Goal: Task Accomplishment & Management: Manage account settings

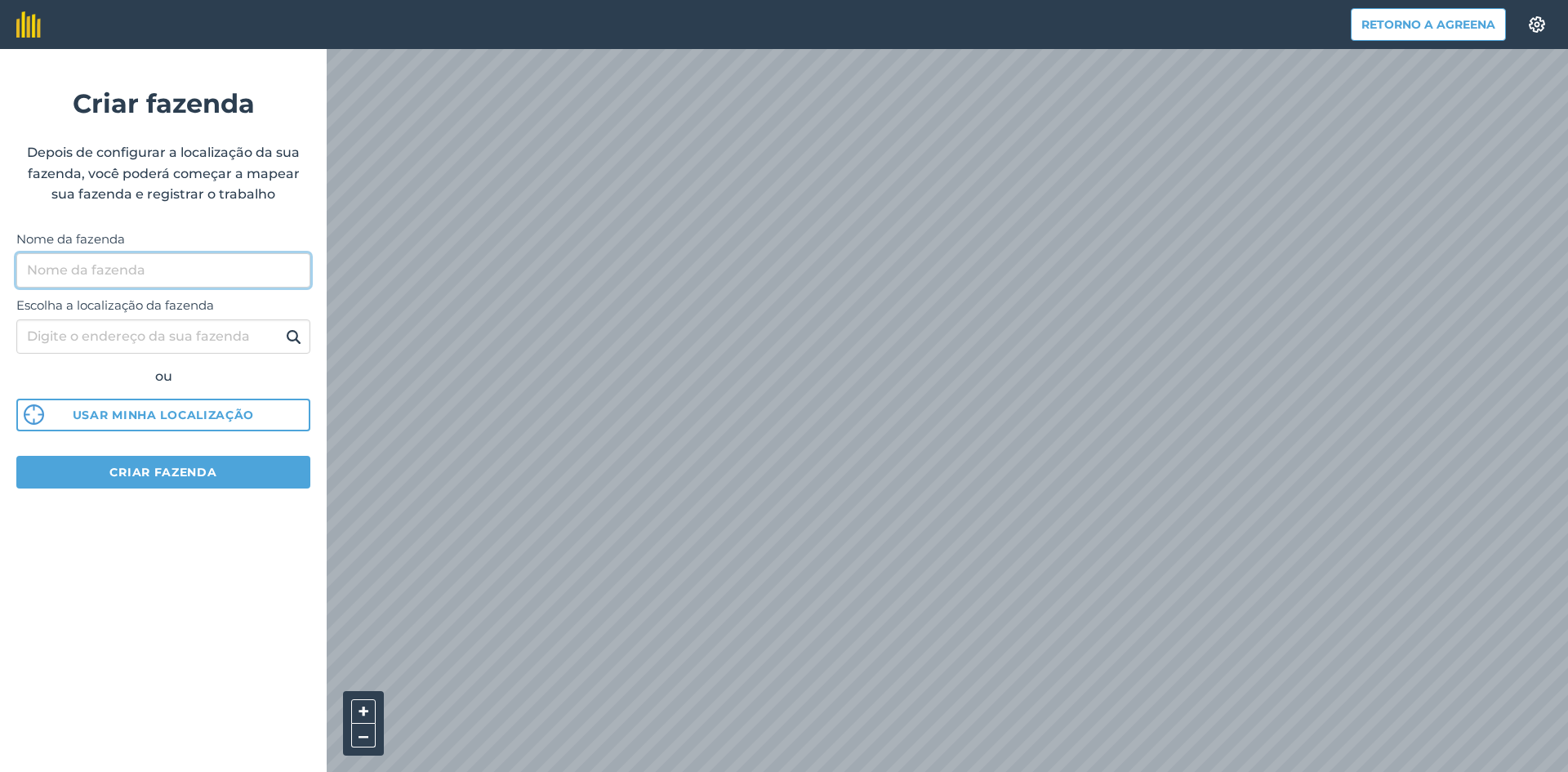
click at [143, 269] on input "Nome da fazenda" at bounding box center [163, 270] width 294 height 34
type input "Monte da Ravasqueira e Mata"
click at [112, 335] on input "Escolha a localização da fazenda" at bounding box center [163, 336] width 294 height 34
type input "Arraiolos"
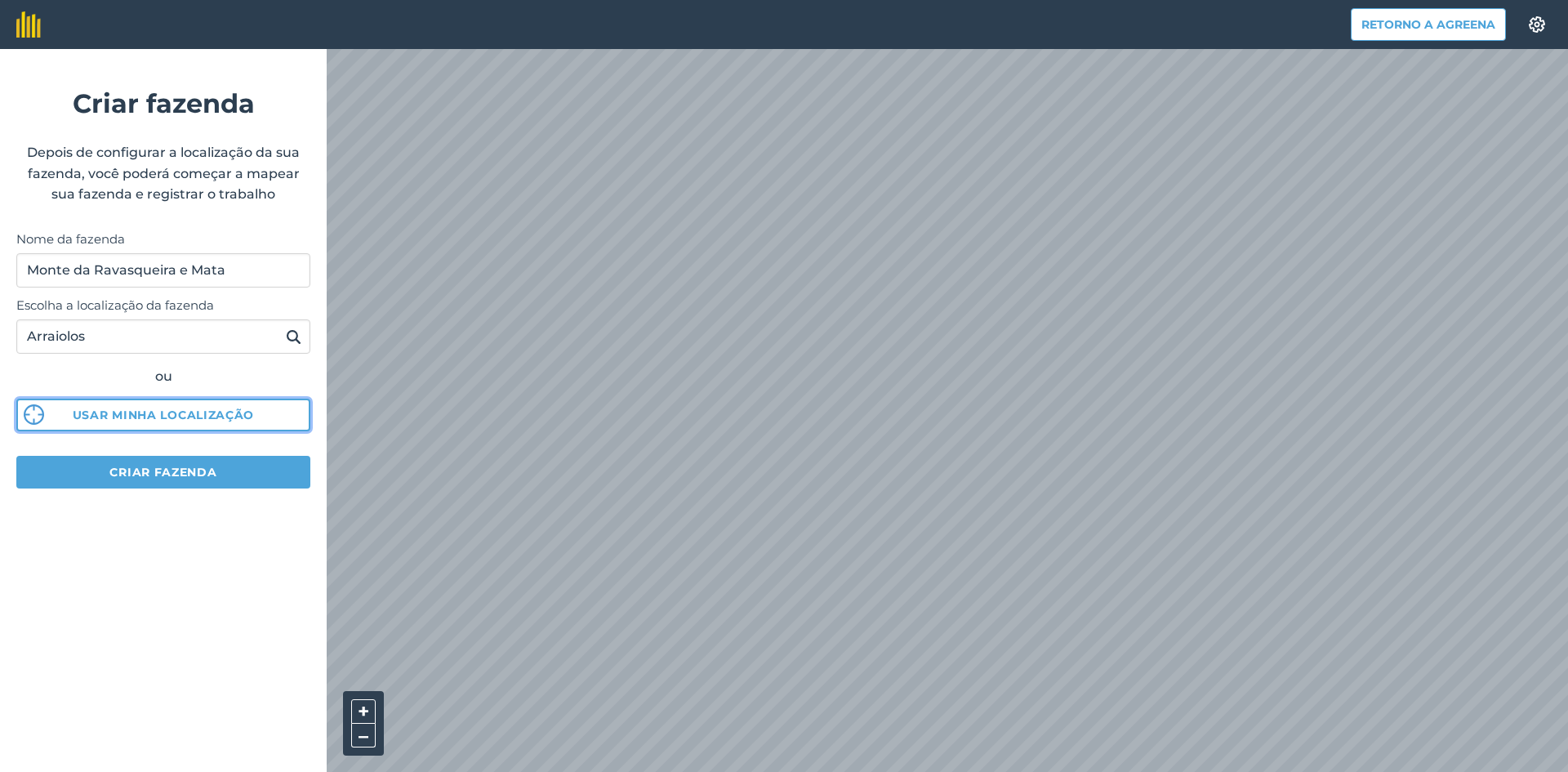
click at [178, 410] on font "Usar minha localização" at bounding box center [163, 415] width 181 height 15
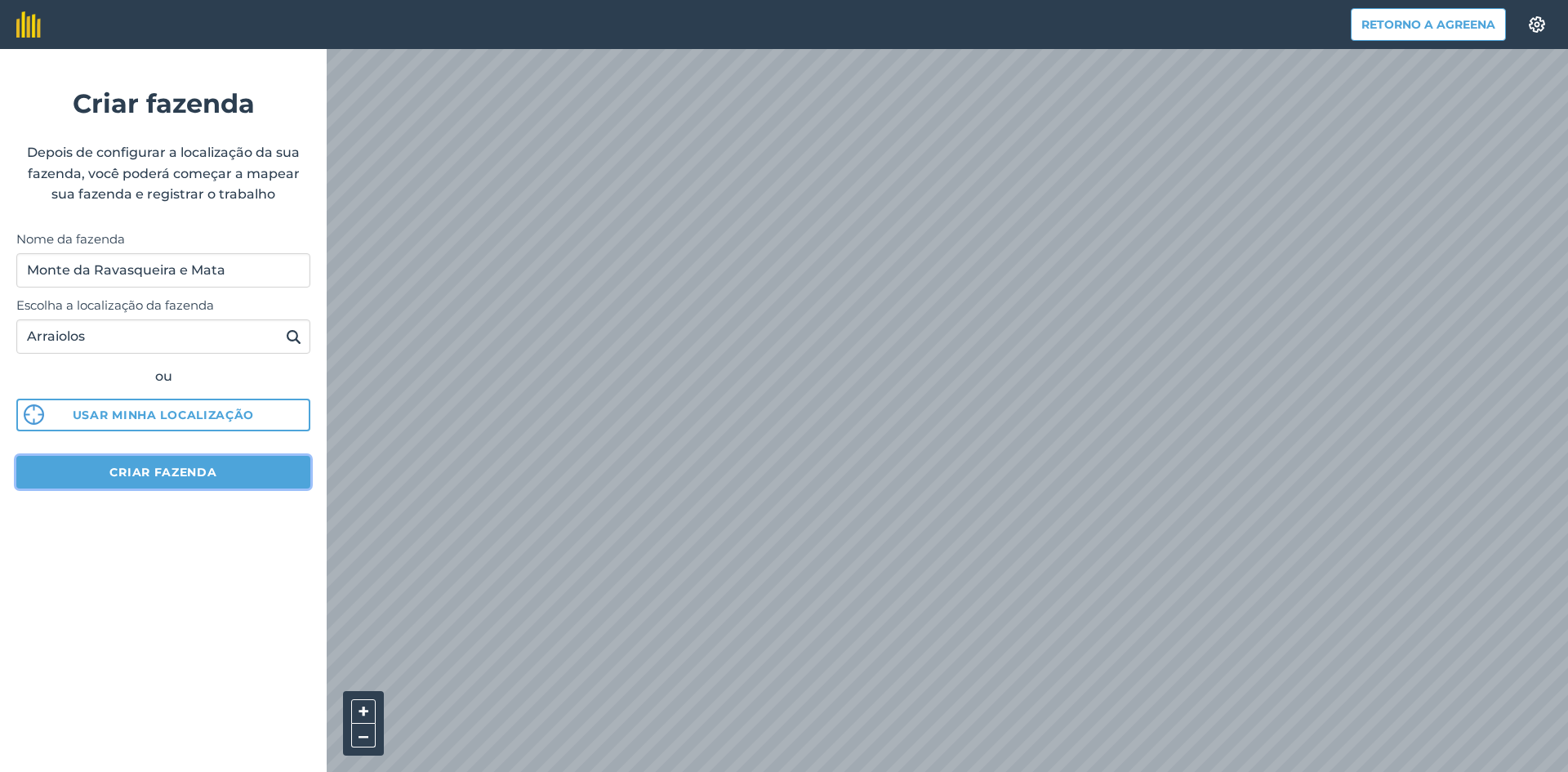
click at [146, 475] on font "Criar fazenda" at bounding box center [162, 472] width 107 height 15
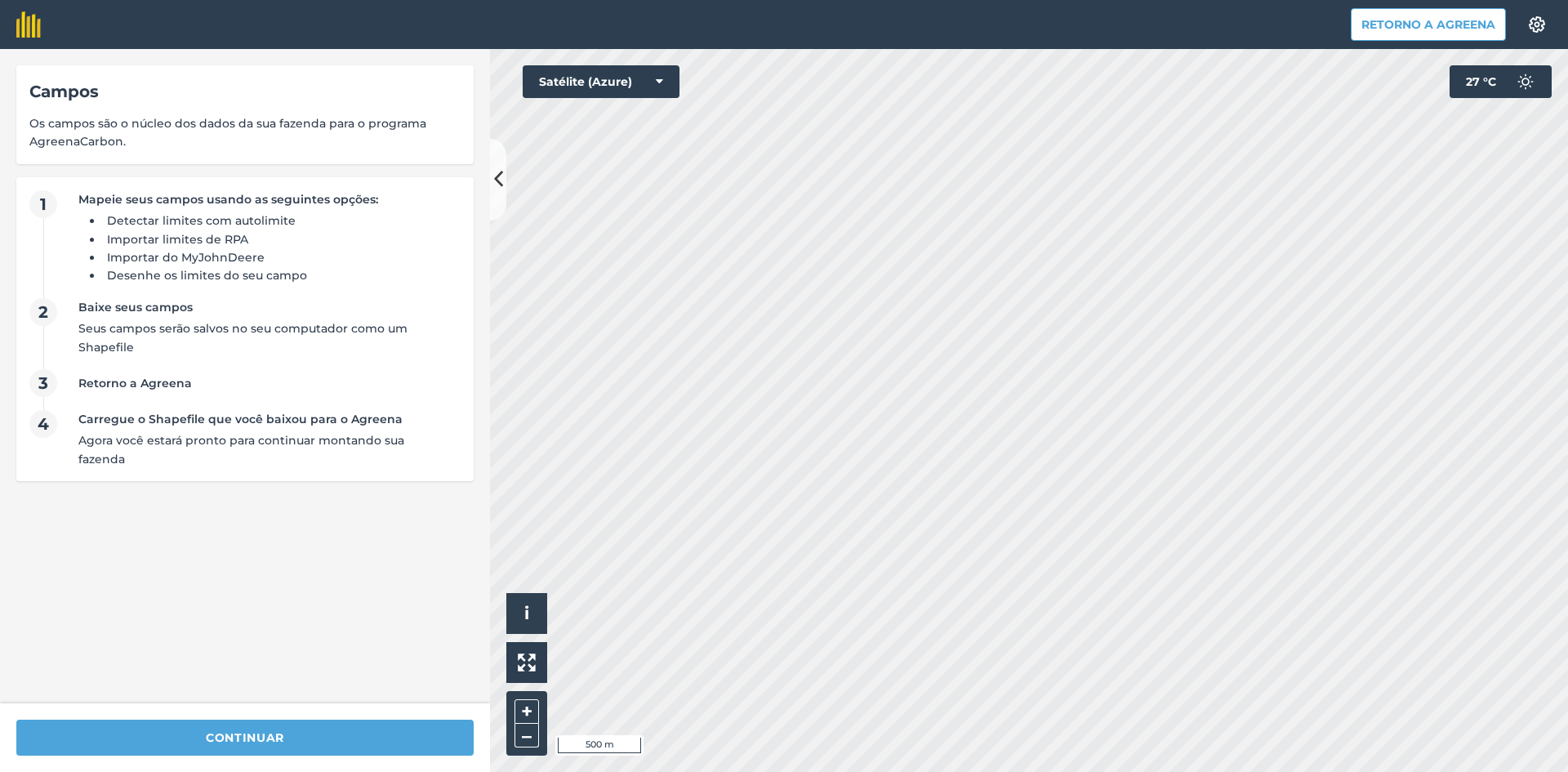
click at [985, 771] on html "Retorno a Agreena Configurações A impressão de mapas não está disponível em nos…" at bounding box center [784, 386] width 1568 height 772
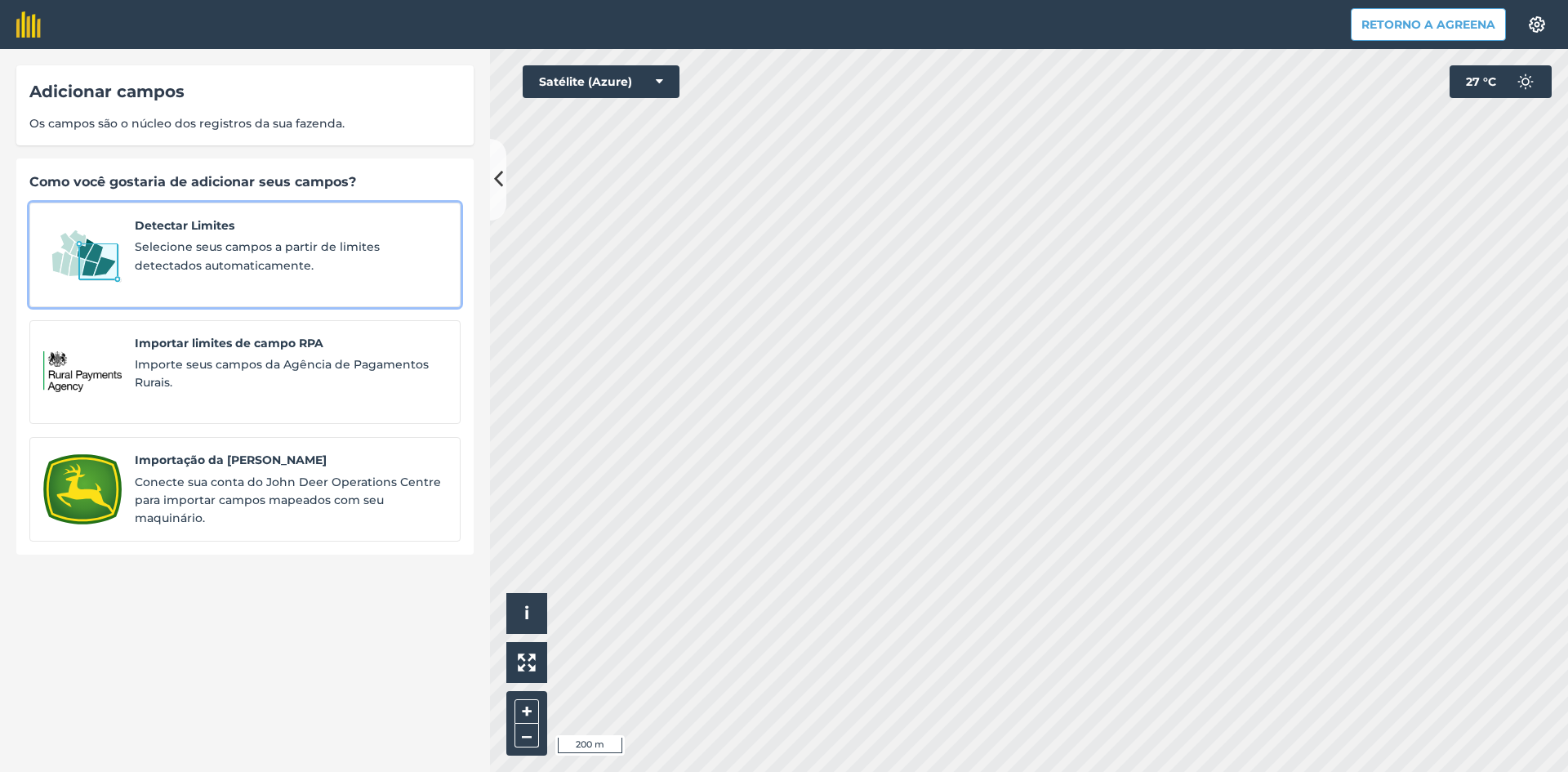
click at [263, 253] on font "Selecione seus campos a partir de limites detectados automaticamente." at bounding box center [257, 255] width 245 height 32
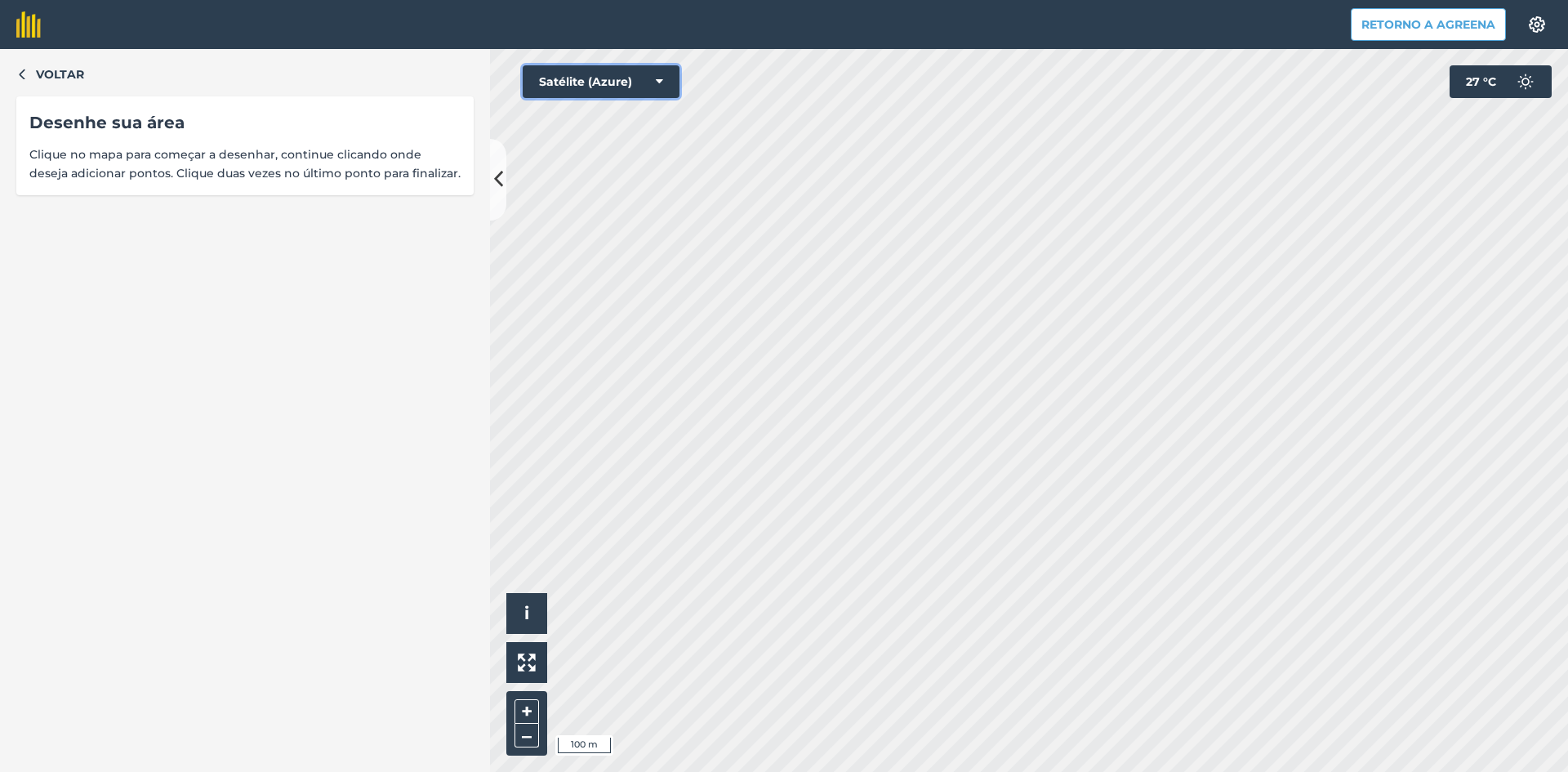
click at [669, 92] on button "Satélite (Azure)" at bounding box center [600, 81] width 157 height 32
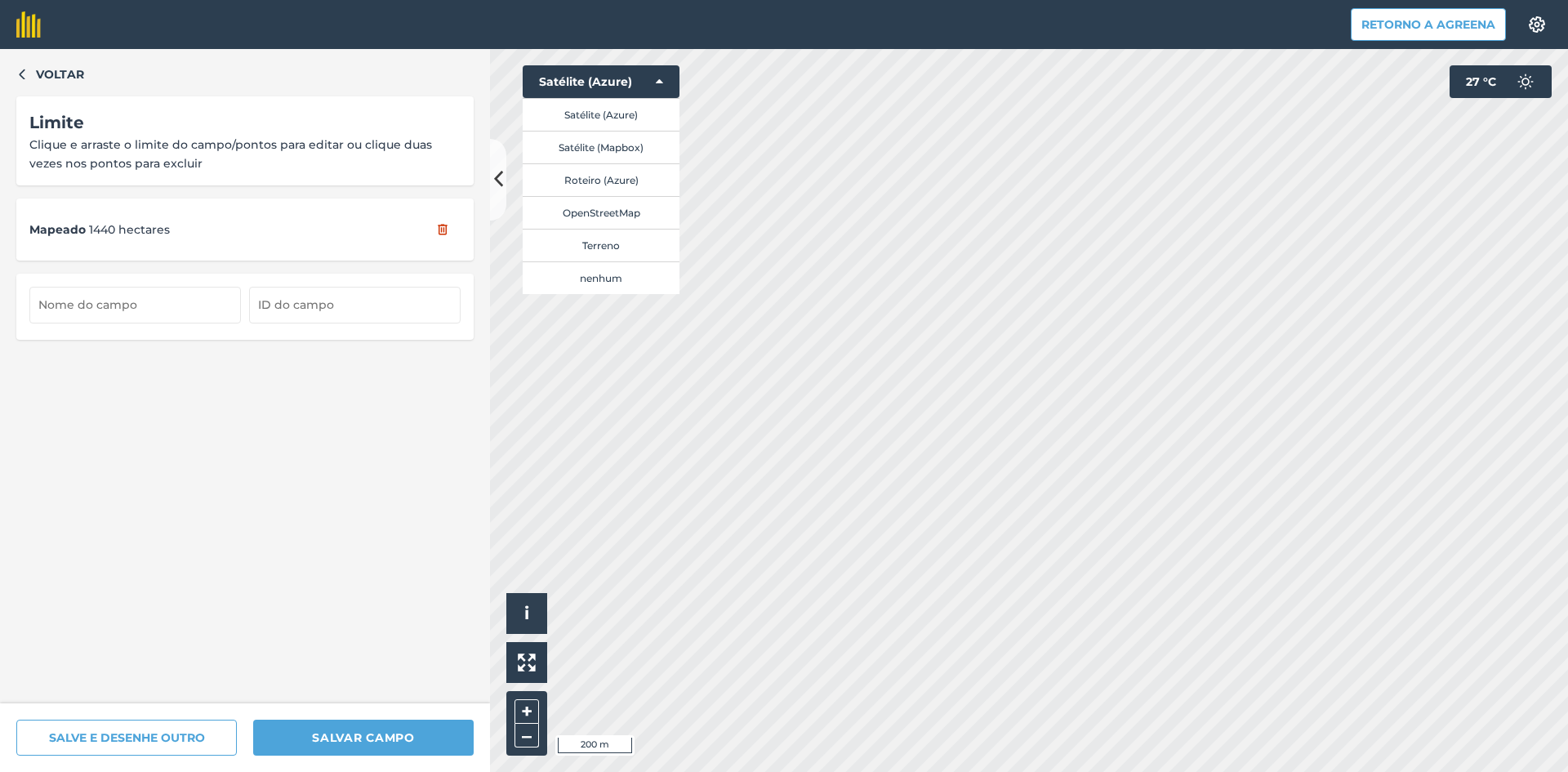
click at [1025, 771] on html "Retorno a Agreena Configurações A impressão de mapas não está disponível em nos…" at bounding box center [784, 386] width 1568 height 772
click at [666, 82] on button "Satélite (Azure)" at bounding box center [600, 81] width 157 height 32
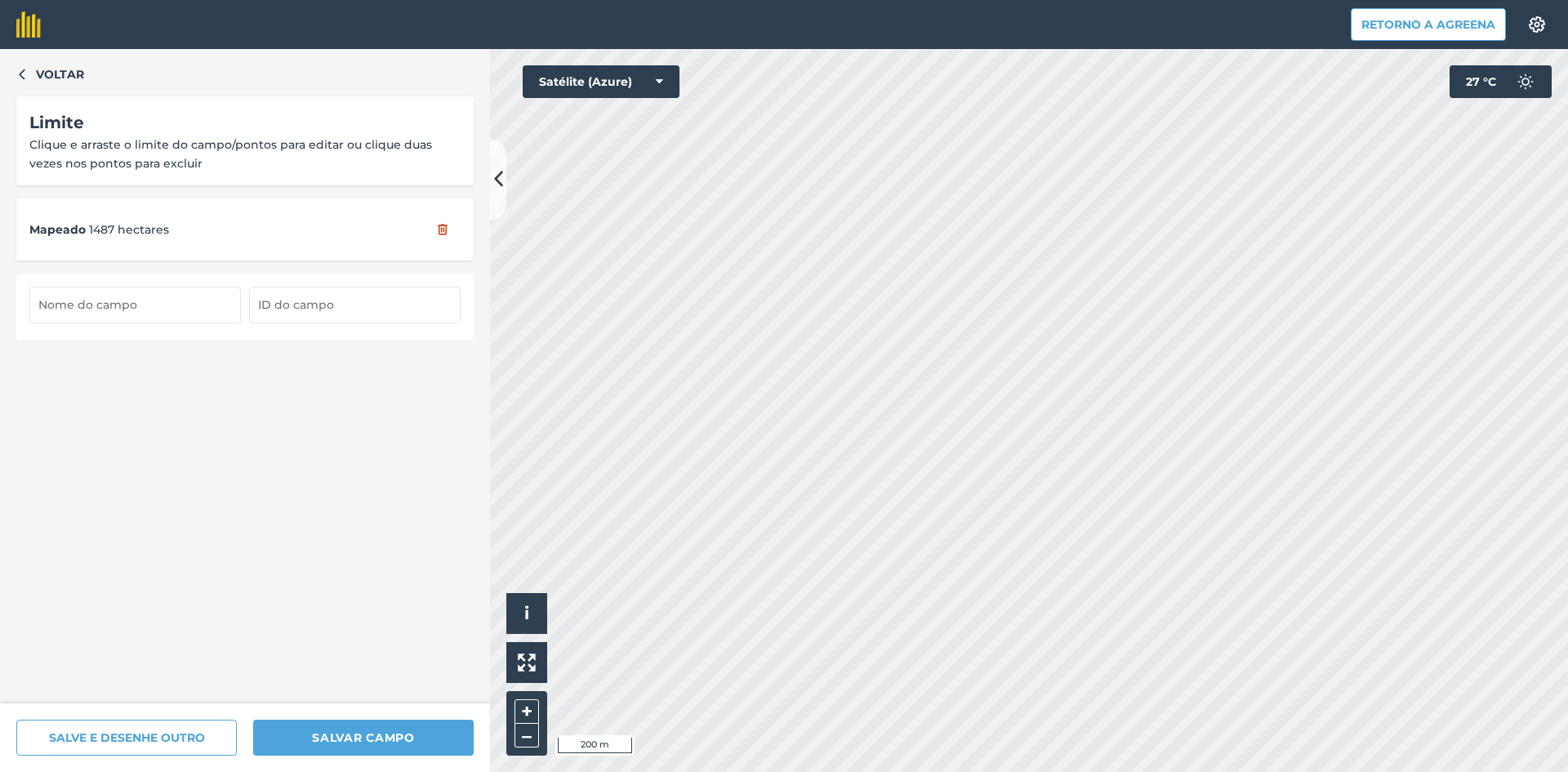
click at [119, 306] on input "text" at bounding box center [135, 304] width 212 height 35
type input "Monte da Ravasqueira"
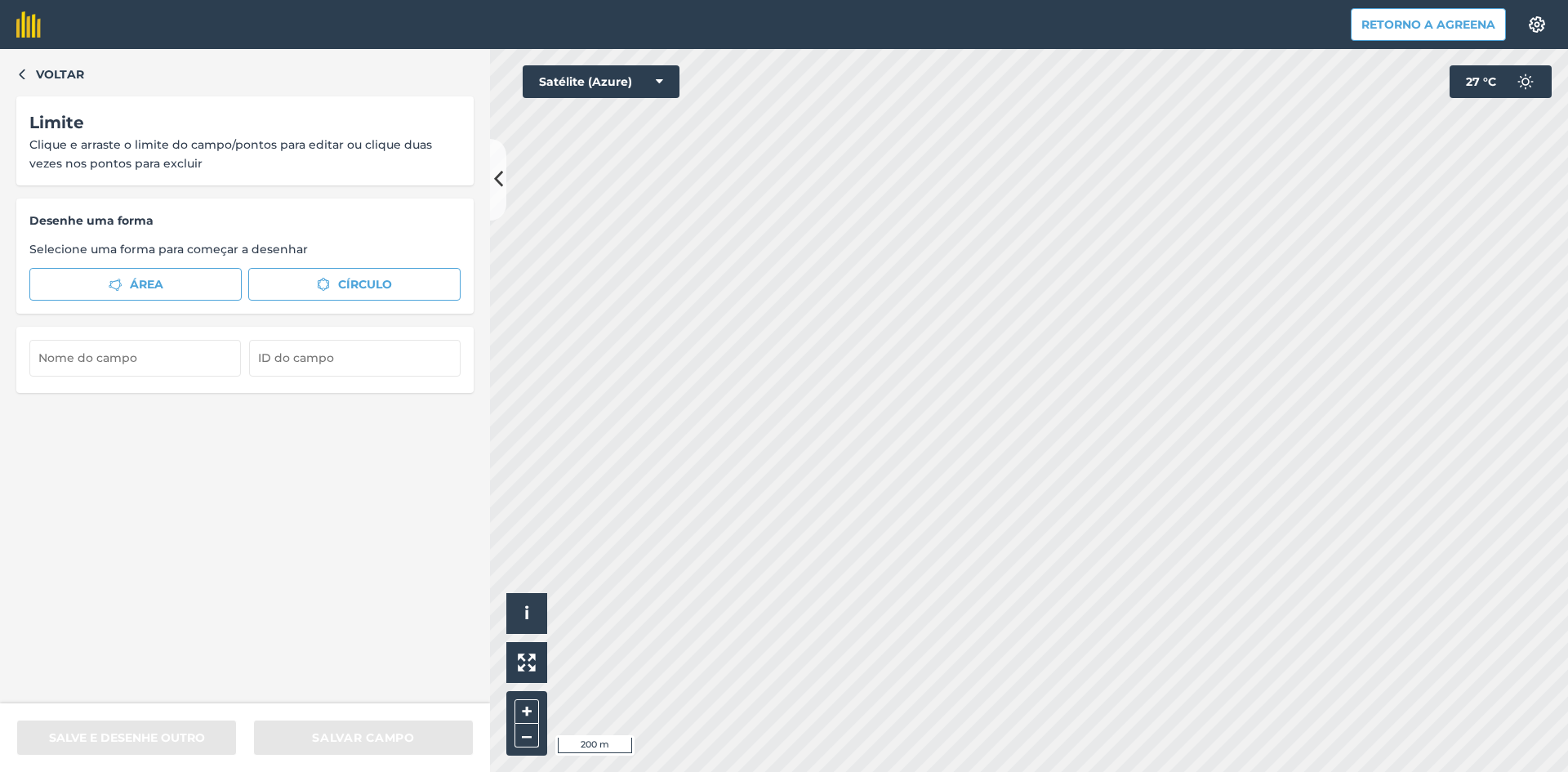
click at [984, 771] on html "Retorno a Agreena Configurações A impressão de mapas não está disponível em nos…" at bounding box center [784, 386] width 1568 height 772
click at [156, 288] on font "Área" at bounding box center [147, 284] width 33 height 15
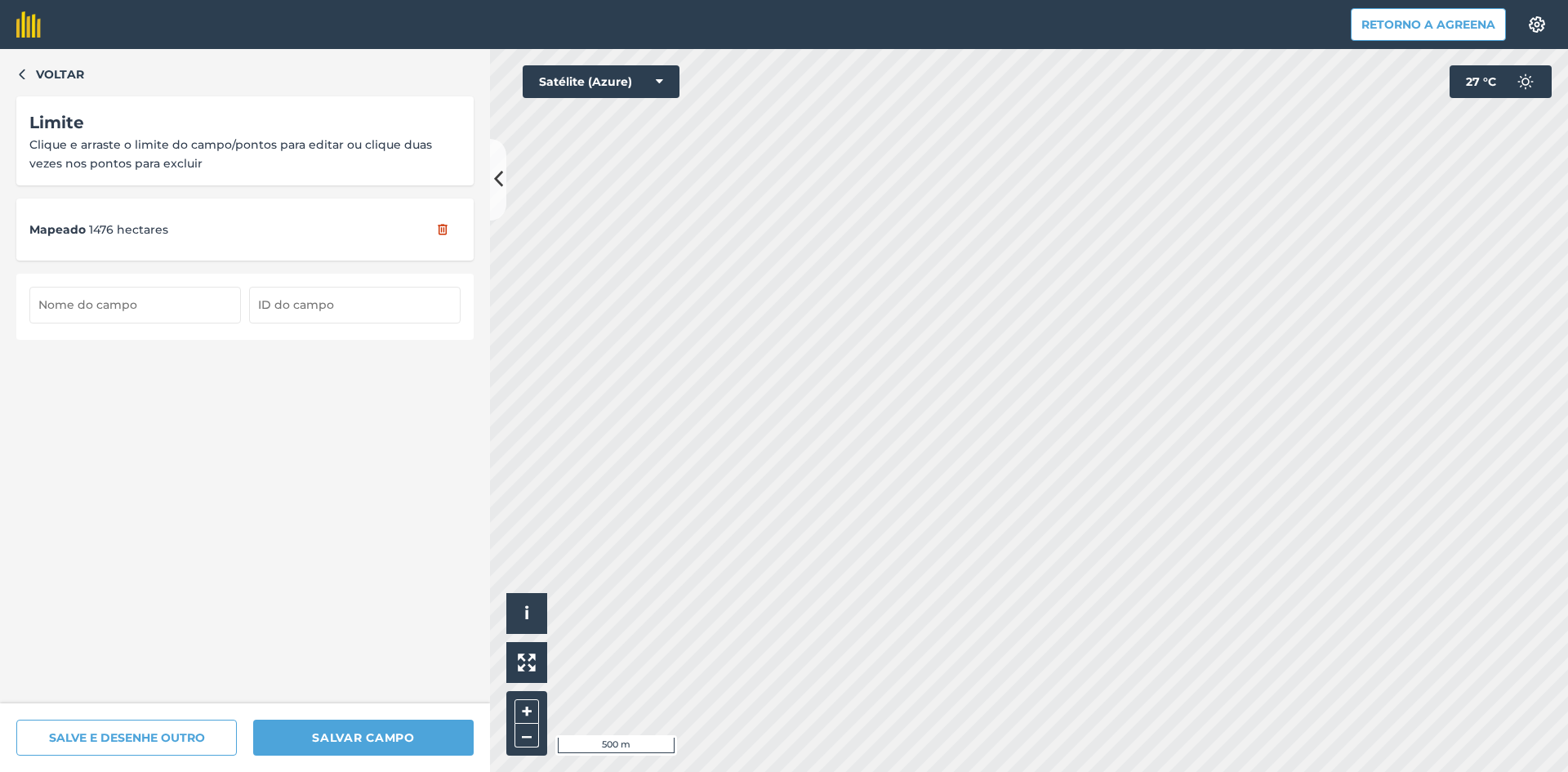
click at [109, 301] on input "text" at bounding box center [135, 304] width 212 height 35
type input "[GEOGRAPHIC_DATA]"
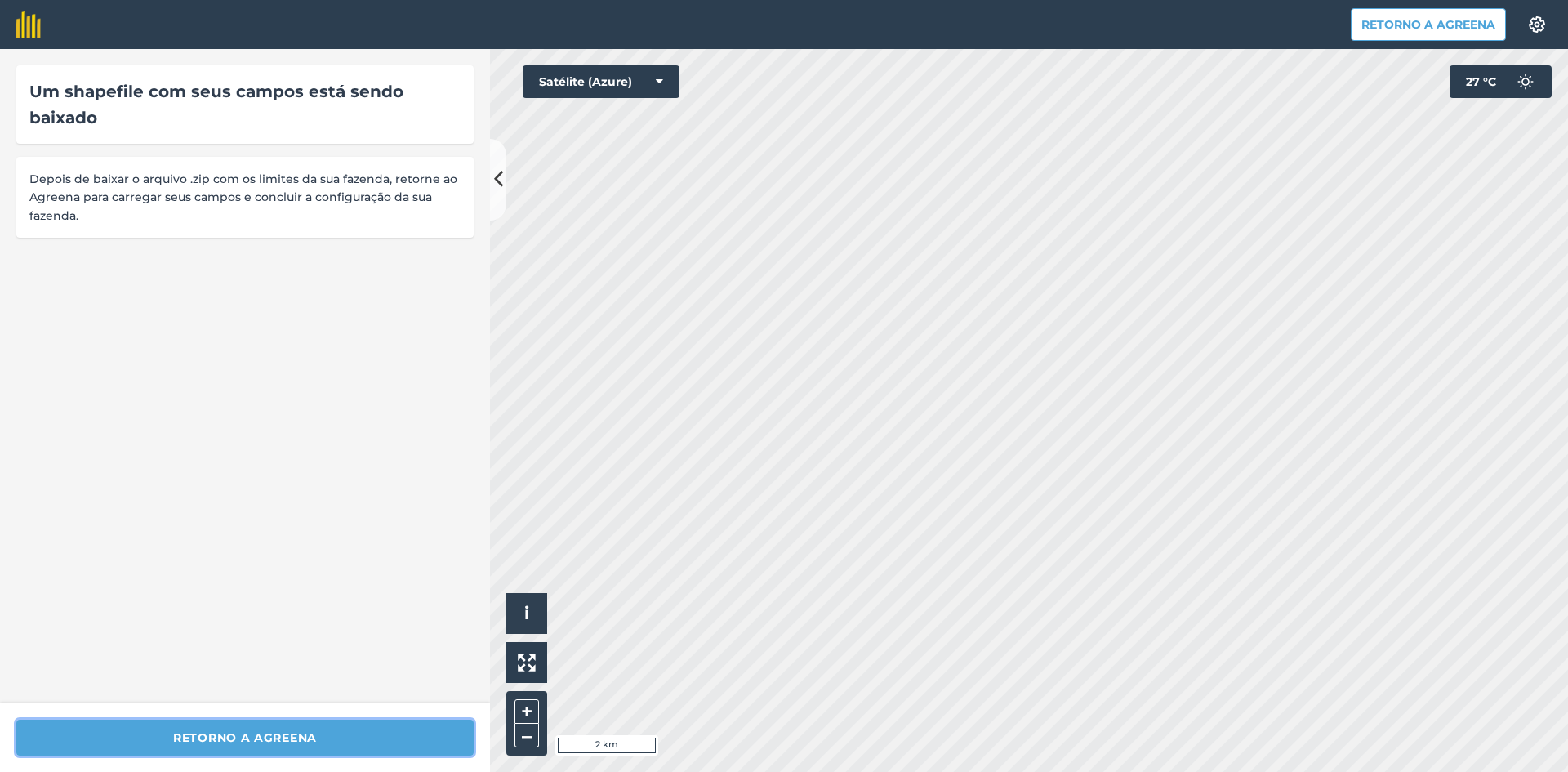
click at [284, 739] on font "Retorno a Agreena" at bounding box center [245, 738] width 144 height 15
click at [210, 734] on font "Retorno a Agreena" at bounding box center [245, 738] width 144 height 15
click at [1433, 23] on font "Retorno a Agreena" at bounding box center [1428, 24] width 134 height 15
click at [495, 179] on icon at bounding box center [498, 179] width 9 height 29
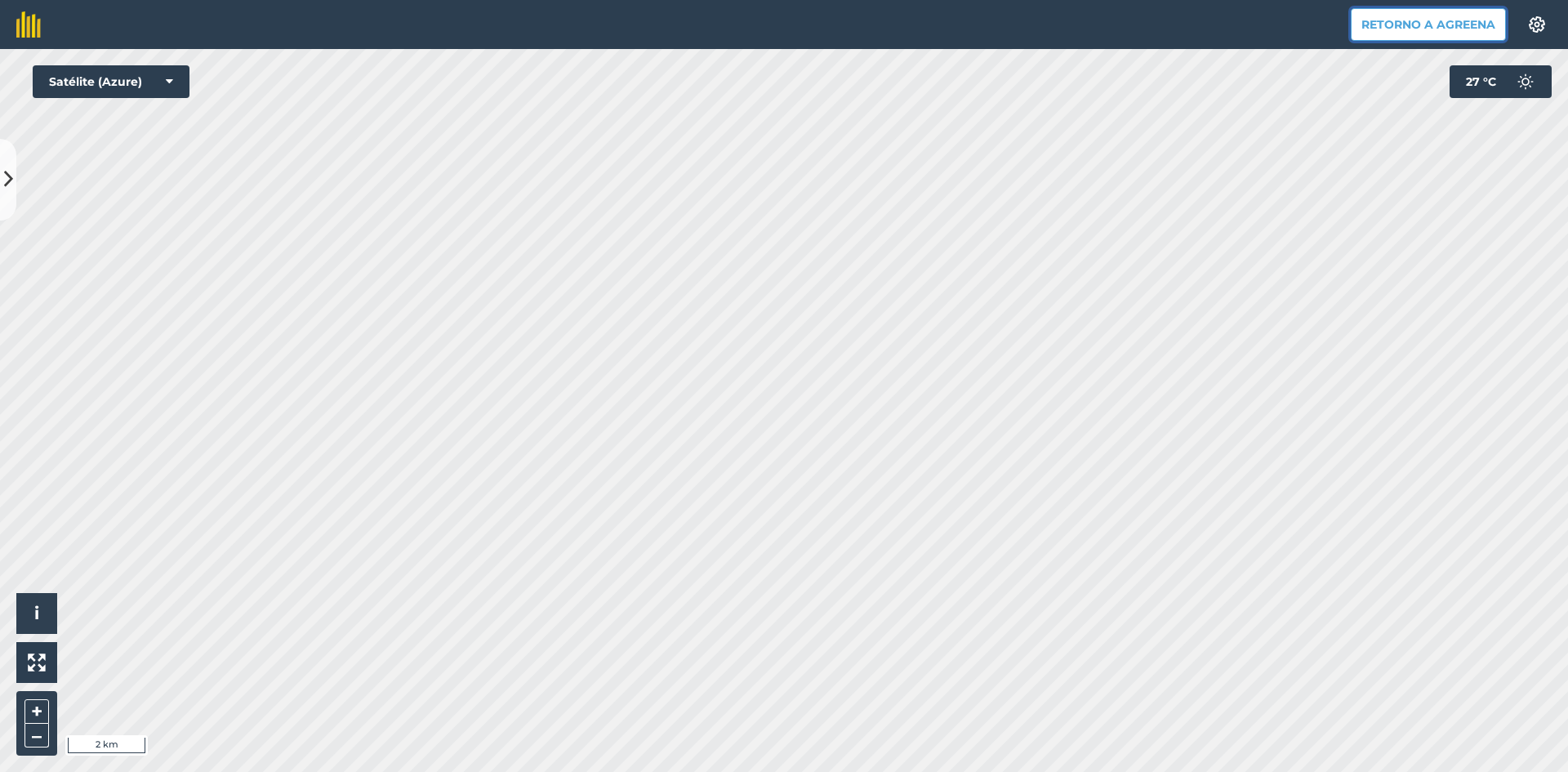
click at [1438, 29] on font "Retorno a Agreena" at bounding box center [1428, 24] width 134 height 15
click at [28, 28] on img at bounding box center [29, 25] width 25 height 27
click at [1545, 17] on img at bounding box center [1537, 25] width 20 height 17
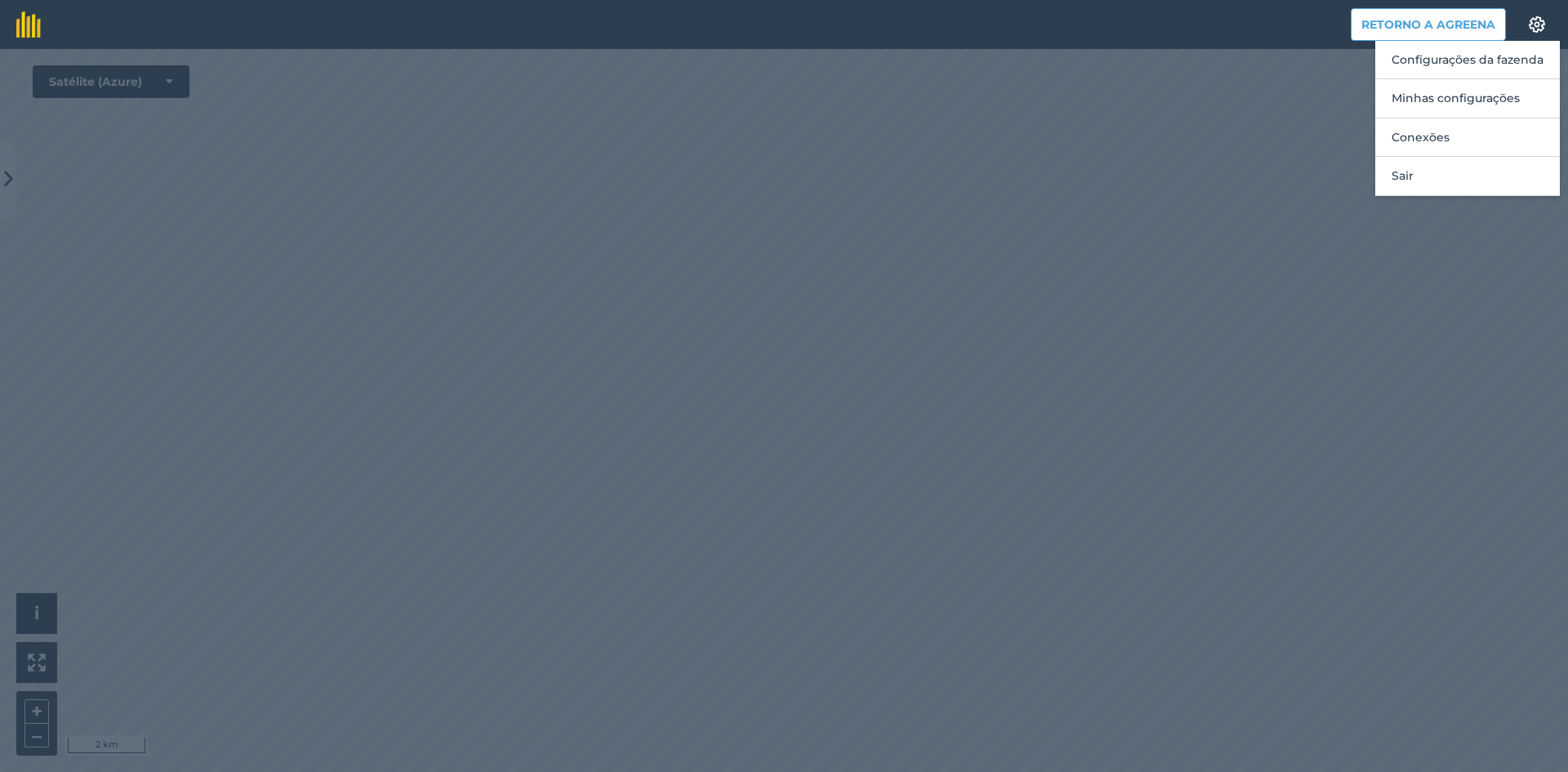
click at [992, 146] on div at bounding box center [784, 411] width 1568 height 723
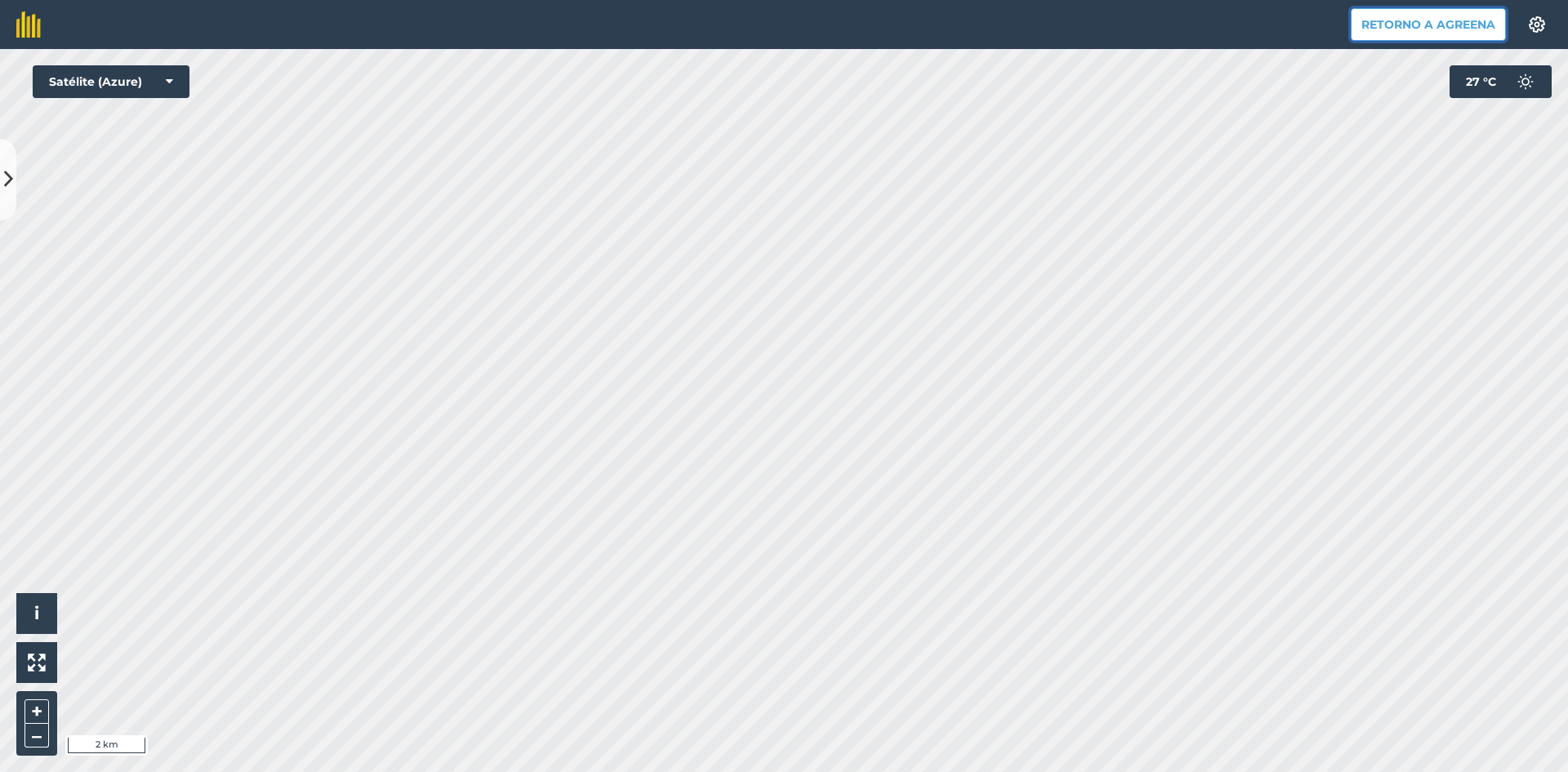
click at [1422, 30] on font "Retorno a Agreena" at bounding box center [1428, 24] width 134 height 15
click at [4, 179] on icon at bounding box center [8, 179] width 9 height 29
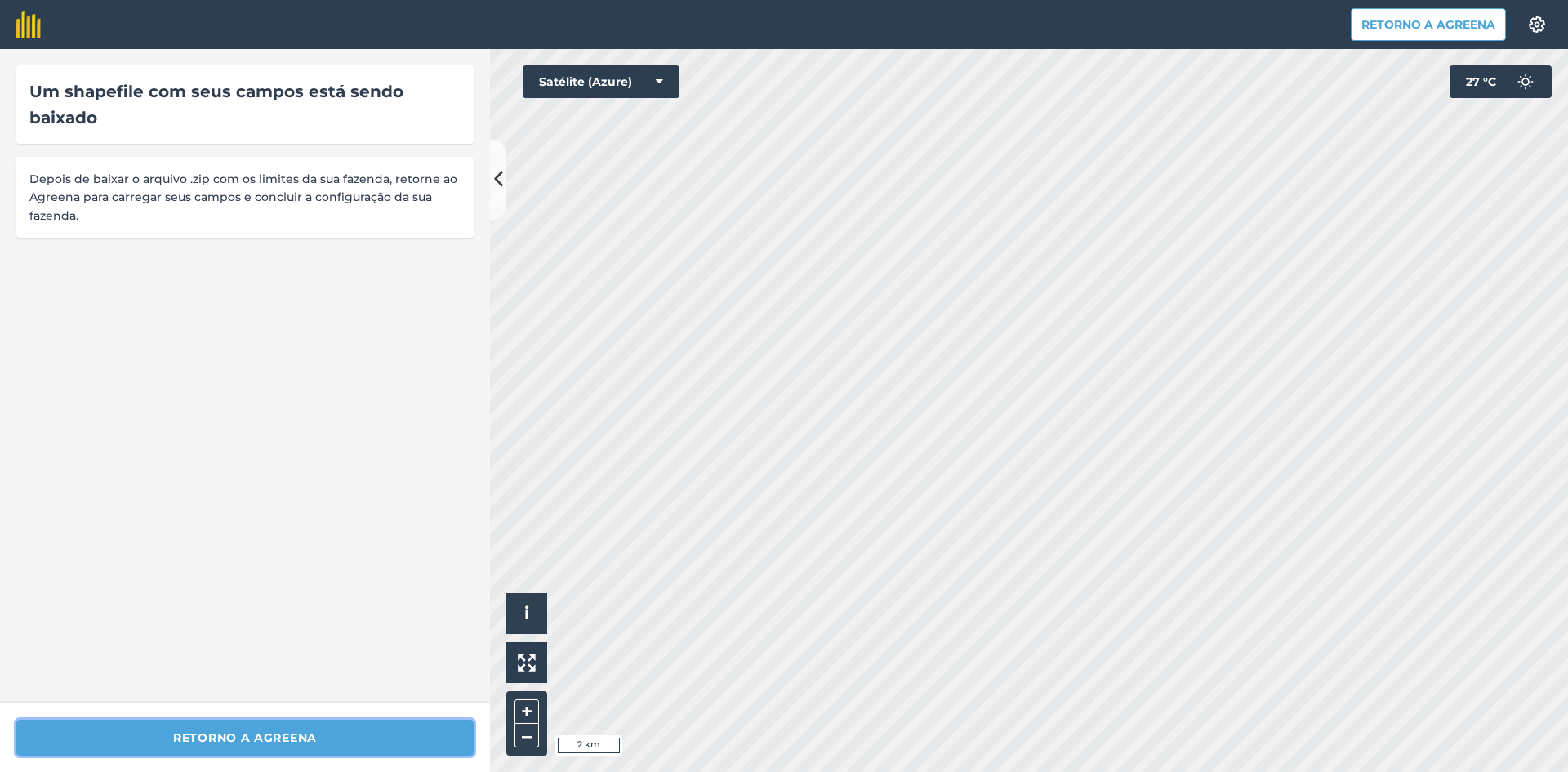
click at [340, 740] on button "Retorno a Agreena" at bounding box center [245, 738] width 457 height 35
click at [297, 744] on font "Retorno a Agreena" at bounding box center [245, 738] width 144 height 15
click at [1436, 32] on font "Retorno a Agreena" at bounding box center [1428, 25] width 134 height 18
click at [1548, 22] on button "Configurações" at bounding box center [1537, 24] width 45 height 32
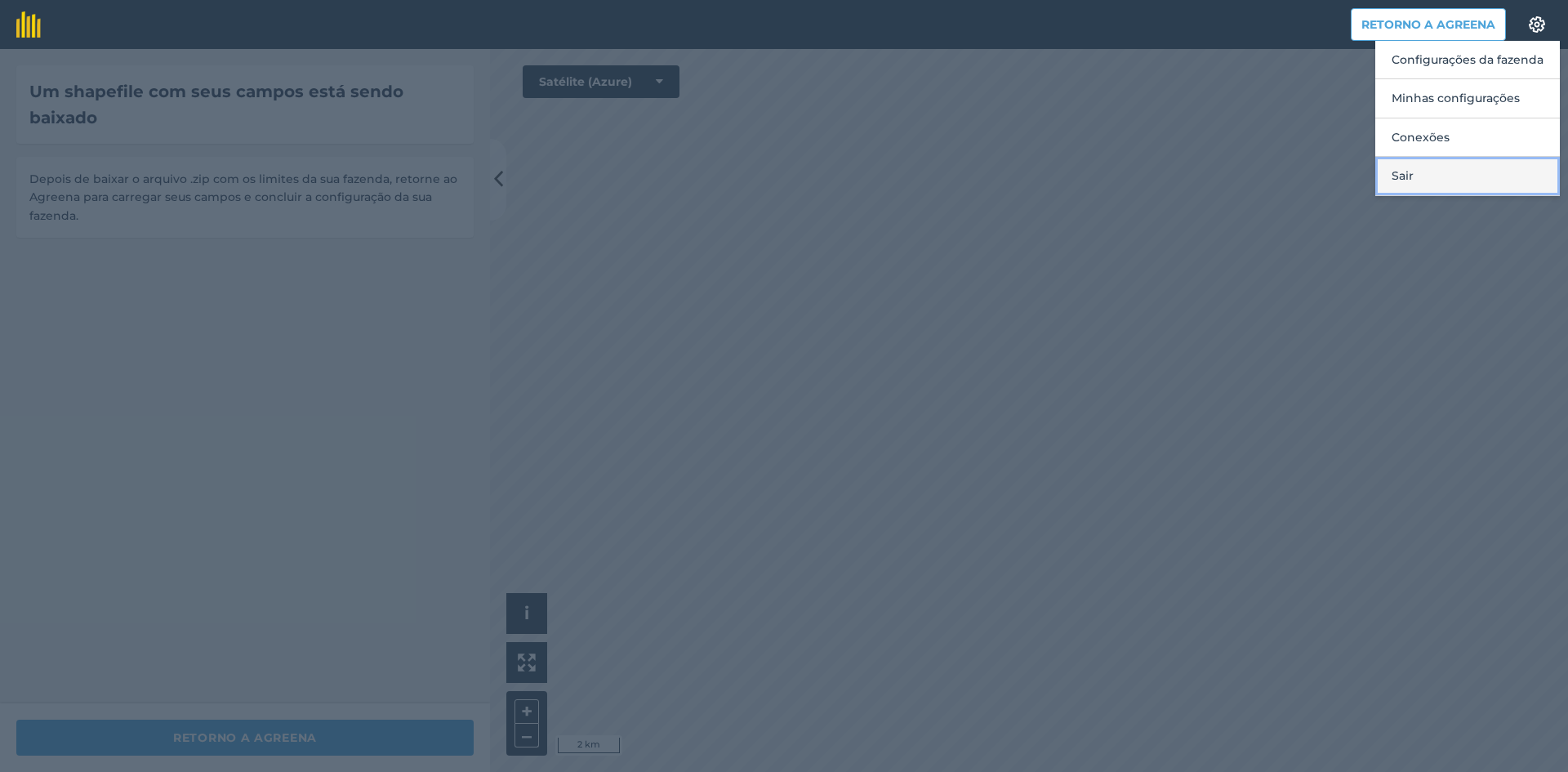
click at [1413, 183] on font "Sair" at bounding box center [1402, 175] width 22 height 18
